Goal: Information Seeking & Learning: Learn about a topic

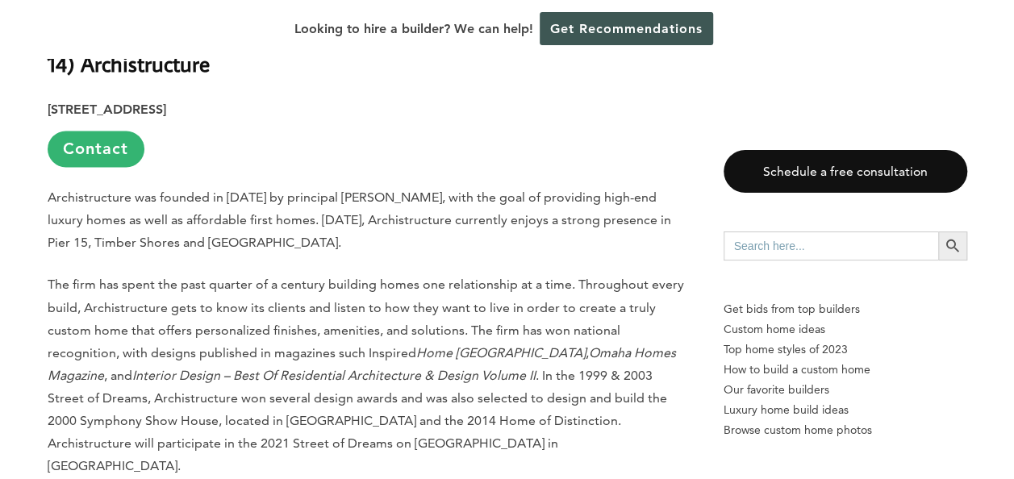
scroll to position [968, 0]
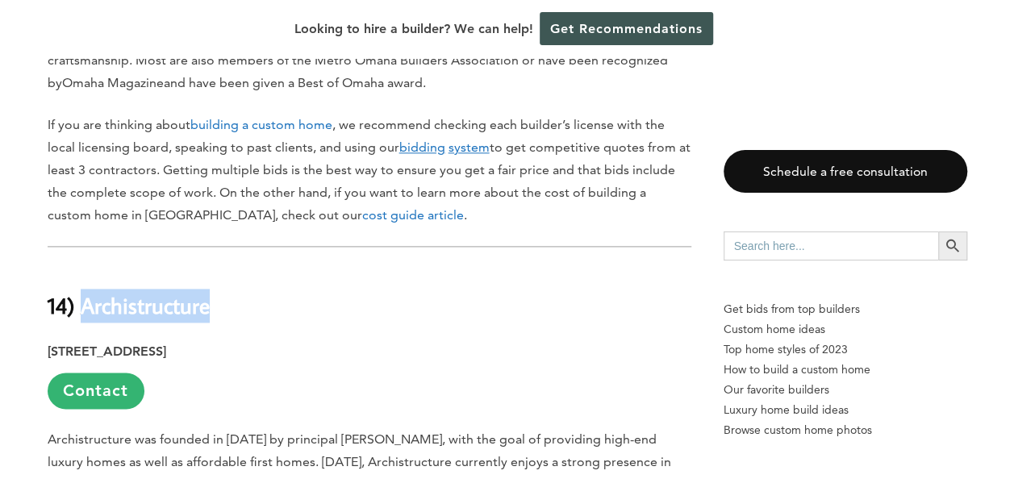
drag, startPoint x: 195, startPoint y: 250, endPoint x: 81, endPoint y: 237, distance: 115.2
click at [81, 266] on h2 "14) Archistructure" at bounding box center [370, 294] width 644 height 56
drag, startPoint x: 81, startPoint y: 237, endPoint x: 100, endPoint y: 243, distance: 20.2
copy strong "Archistructure"
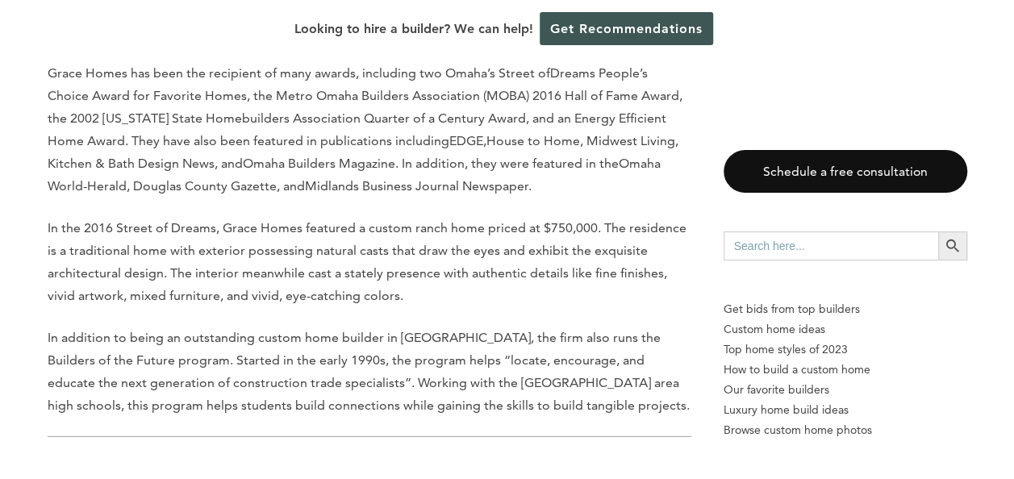
scroll to position [5161, 0]
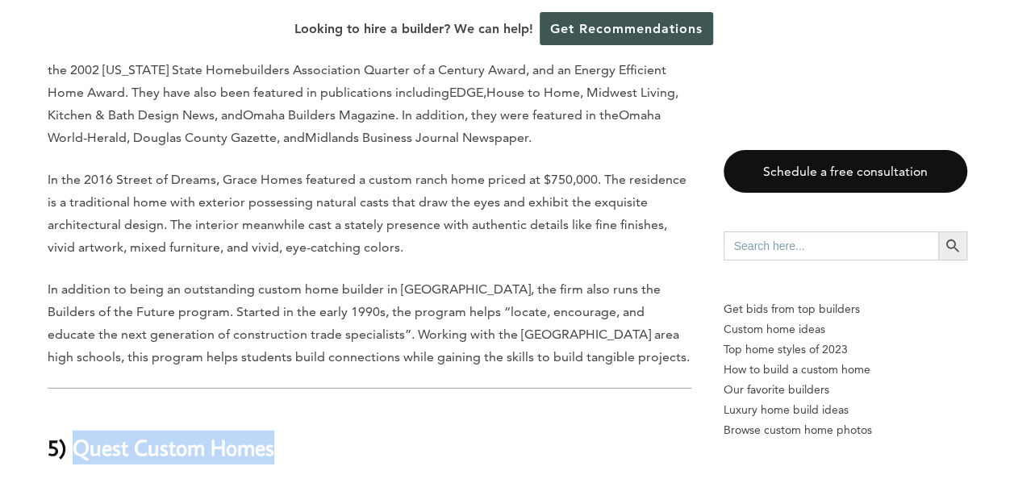
drag, startPoint x: 248, startPoint y: 219, endPoint x: 78, endPoint y: 223, distance: 169.4
click at [78, 408] on h2 "5) Quest Custom Homes" at bounding box center [370, 436] width 644 height 56
copy strong "Quest Custom Homes"
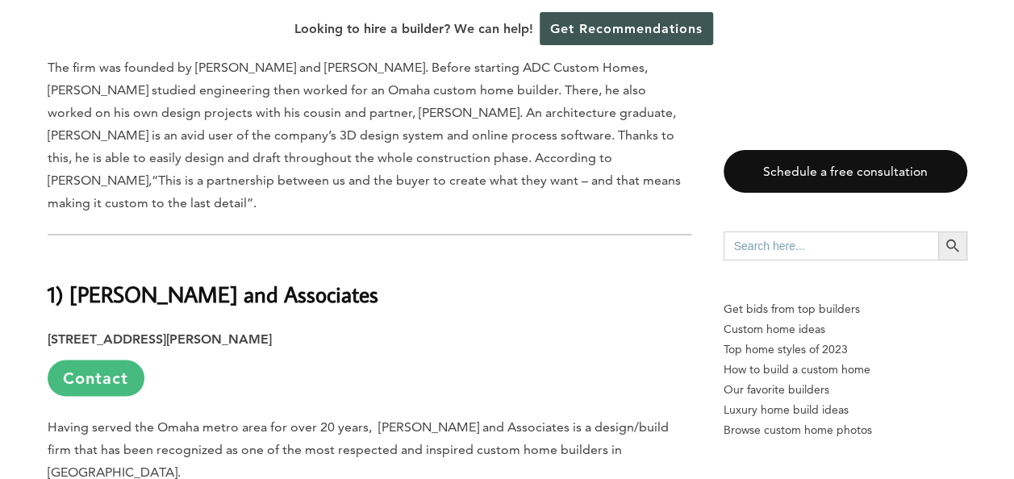
scroll to position [7339, 0]
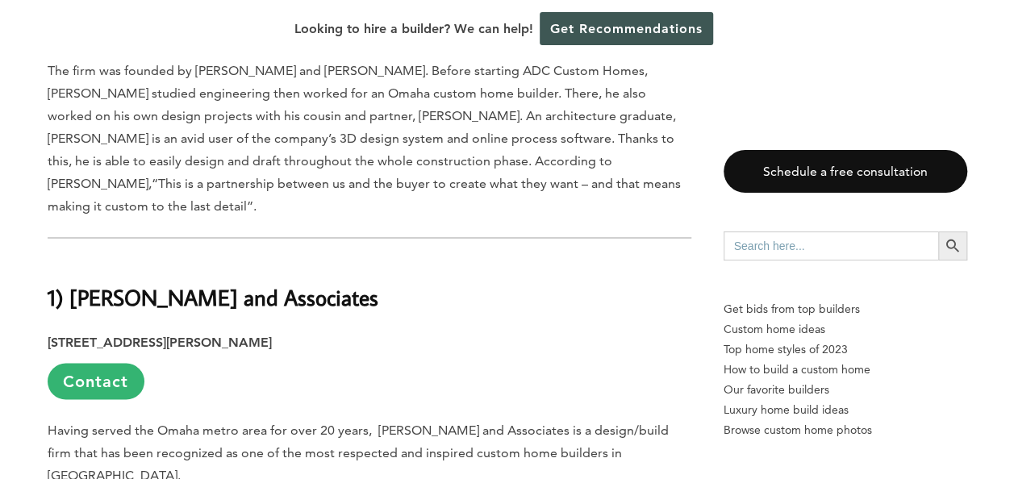
drag, startPoint x: 602, startPoint y: 261, endPoint x: 592, endPoint y: 256, distance: 11.5
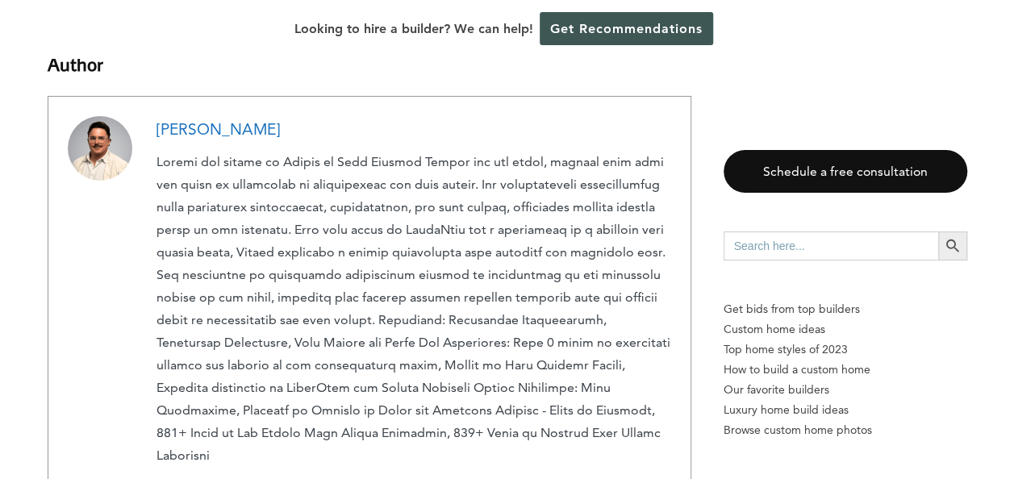
scroll to position [8871, 0]
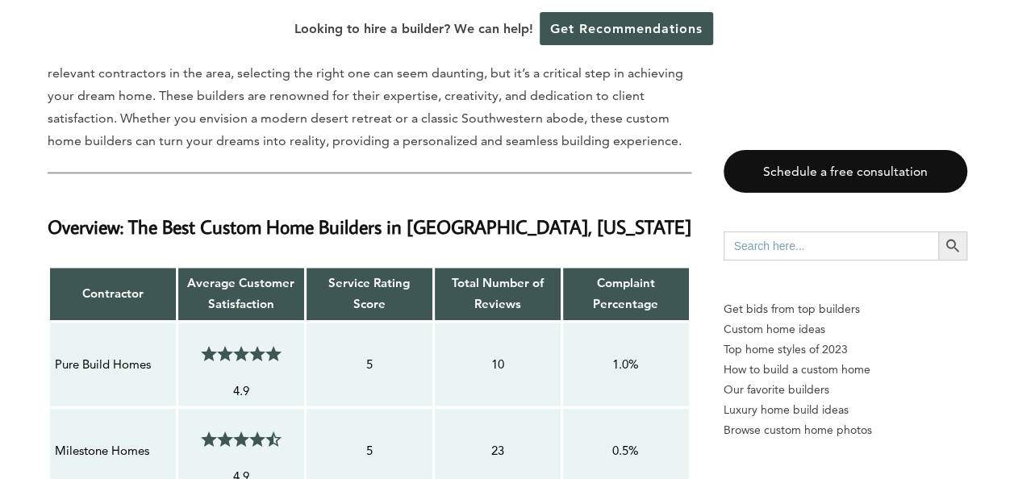
scroll to position [1371, 0]
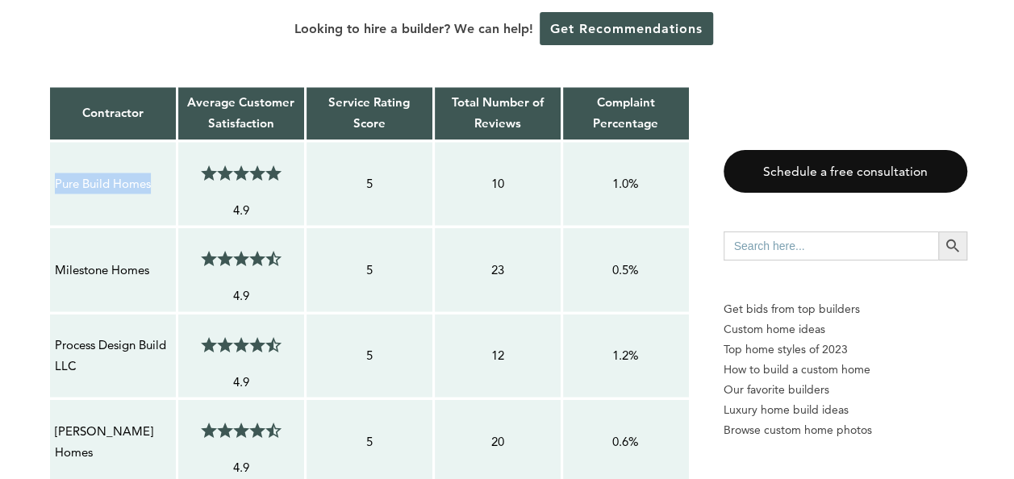
drag, startPoint x: 159, startPoint y: 124, endPoint x: 53, endPoint y: 111, distance: 106.4
click at [54, 172] on div "Pure Build Homes" at bounding box center [113, 183] width 118 height 23
drag, startPoint x: 53, startPoint y: 111, endPoint x: 68, endPoint y: 129, distance: 22.9
copy p "Pure Build Homes"
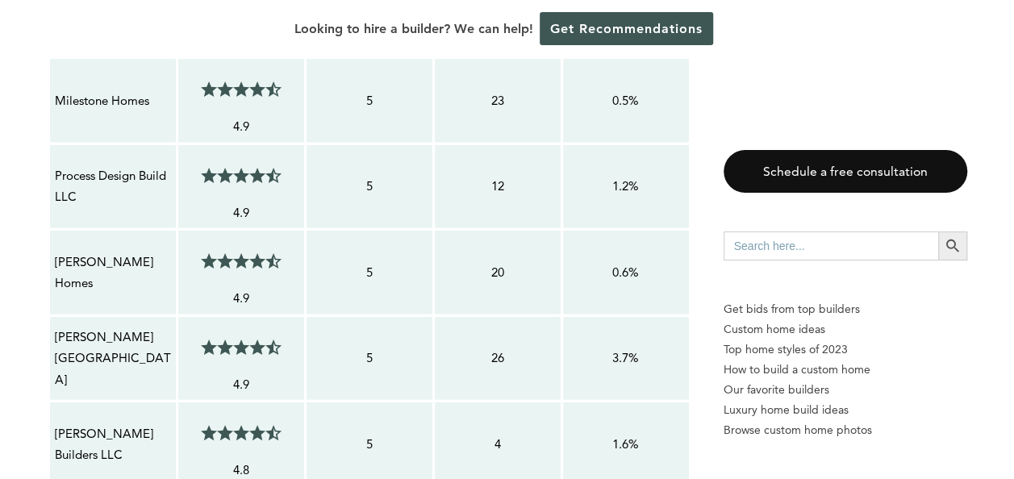
scroll to position [1452, 0]
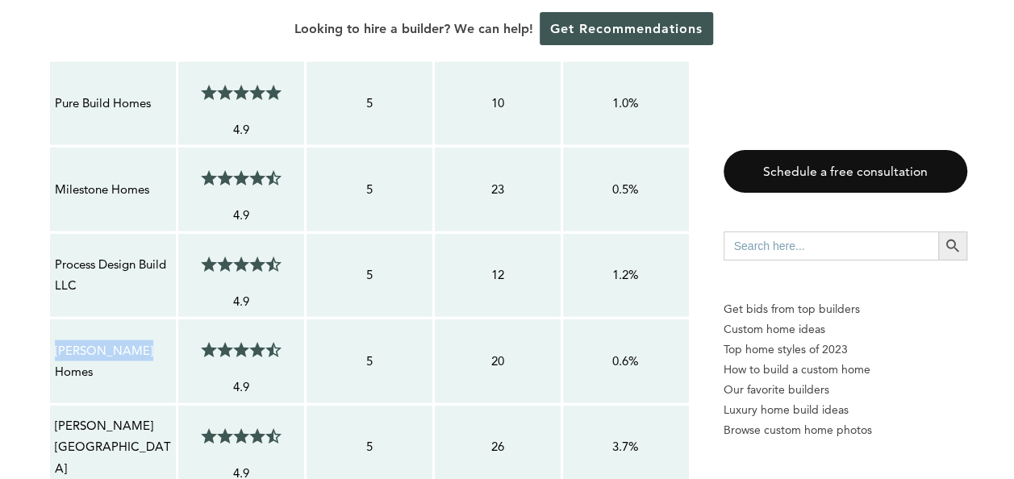
drag, startPoint x: 155, startPoint y: 297, endPoint x: 54, endPoint y: 290, distance: 101.0
click at [55, 340] on p "[PERSON_NAME] Homes" at bounding box center [113, 361] width 116 height 43
drag, startPoint x: 54, startPoint y: 290, endPoint x: 73, endPoint y: 292, distance: 19.4
copy p "[PERSON_NAME] Homes"
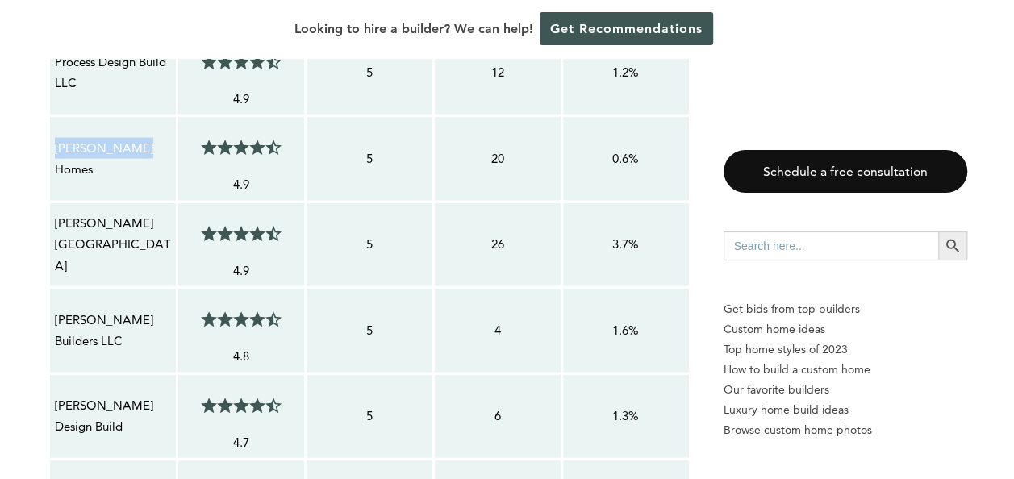
scroll to position [1694, 0]
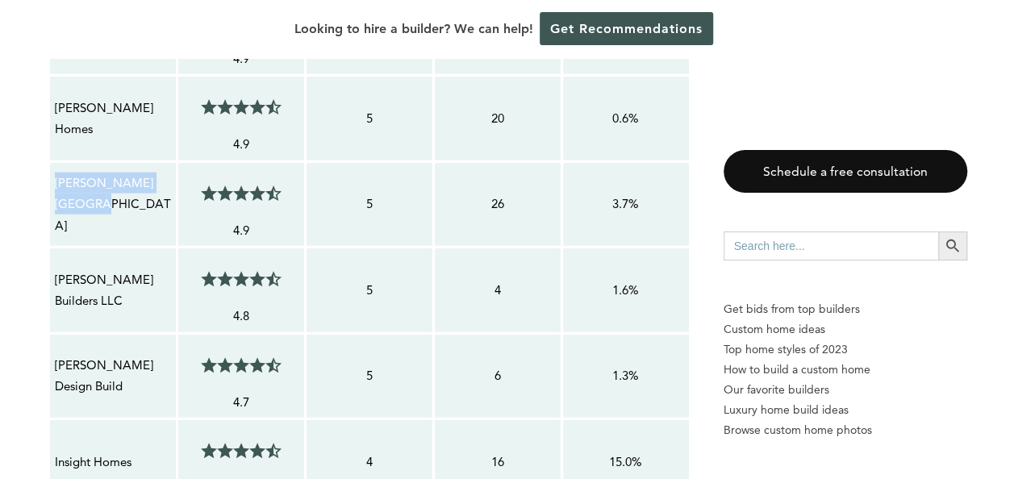
drag, startPoint x: 166, startPoint y: 133, endPoint x: 55, endPoint y: 137, distance: 111.4
click at [55, 173] on p "[PERSON_NAME][GEOGRAPHIC_DATA]" at bounding box center [113, 205] width 116 height 64
copy p "[PERSON_NAME][GEOGRAPHIC_DATA]"
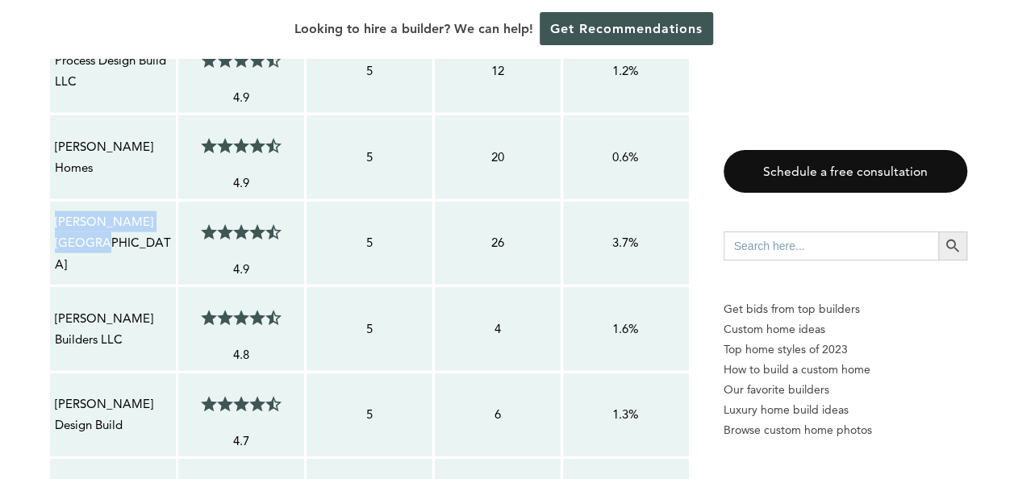
scroll to position [1740, 0]
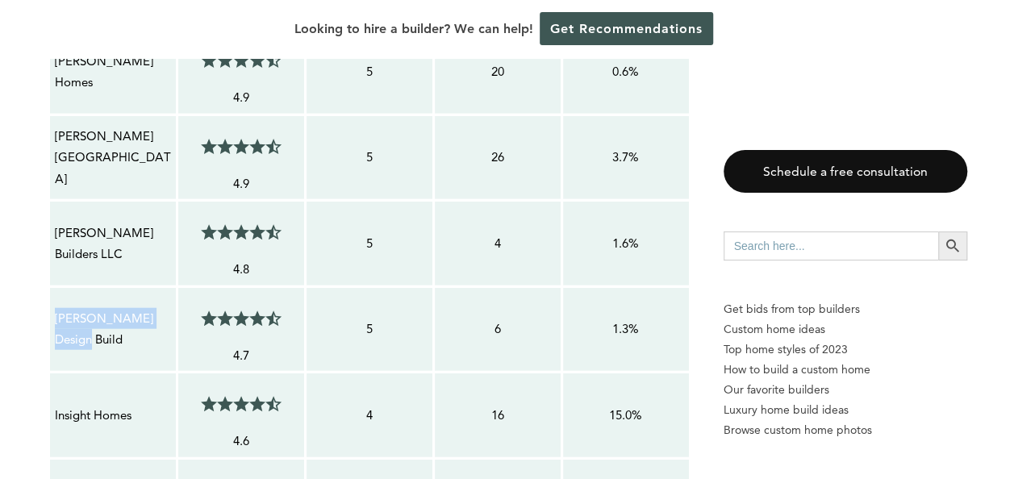
drag, startPoint x: 89, startPoint y: 276, endPoint x: 52, endPoint y: 254, distance: 42.3
click at [52, 286] on td "[PERSON_NAME] Design Build" at bounding box center [112, 329] width 128 height 86
copy p "[PERSON_NAME] Design Build"
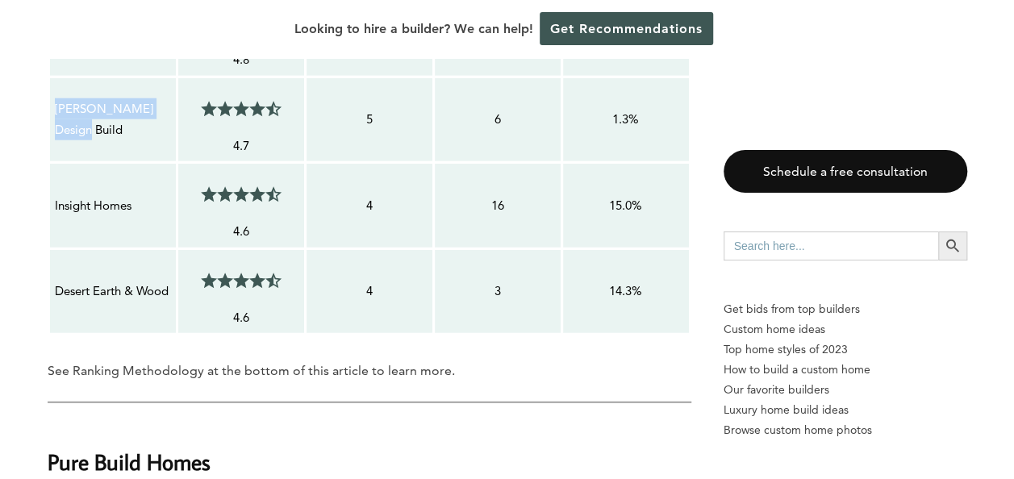
scroll to position [1982, 0]
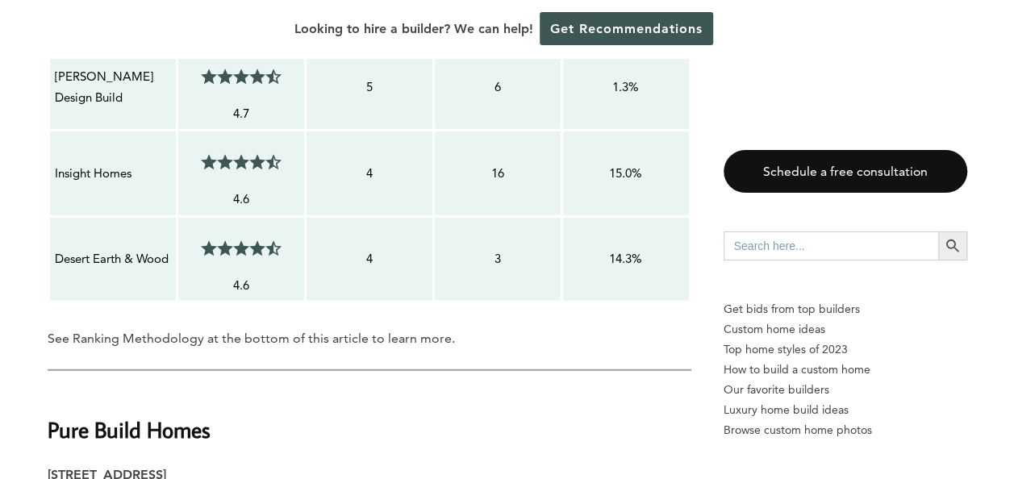
click at [148, 216] on td "Desert Earth & Wood" at bounding box center [112, 259] width 128 height 86
drag, startPoint x: 158, startPoint y: 98, endPoint x: 54, endPoint y: 102, distance: 104.1
click at [55, 163] on p "Insight Homes" at bounding box center [113, 173] width 116 height 21
copy p "Insight Homes"
drag, startPoint x: 170, startPoint y: 184, endPoint x: 50, endPoint y: 175, distance: 120.5
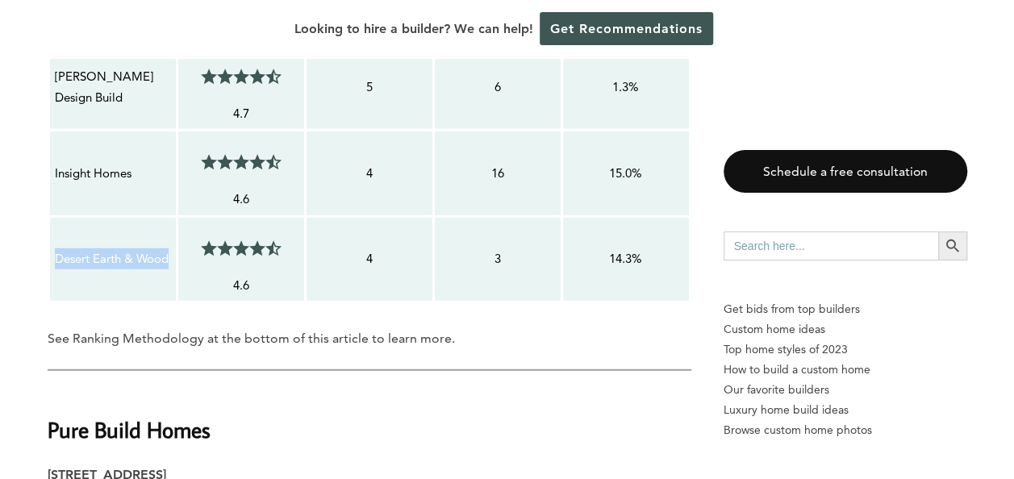
click at [50, 216] on td "Desert Earth & Wood" at bounding box center [112, 259] width 128 height 86
drag, startPoint x: 50, startPoint y: 175, endPoint x: 73, endPoint y: 185, distance: 24.6
copy p "Desert Earth & Wood"
